Goal: Find specific page/section: Find specific page/section

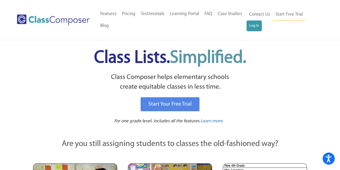
click at [264, 71] on div "Class Lists. Simplified." at bounding box center [170, 59] width 276 height 27
